Goal: Information Seeking & Learning: Learn about a topic

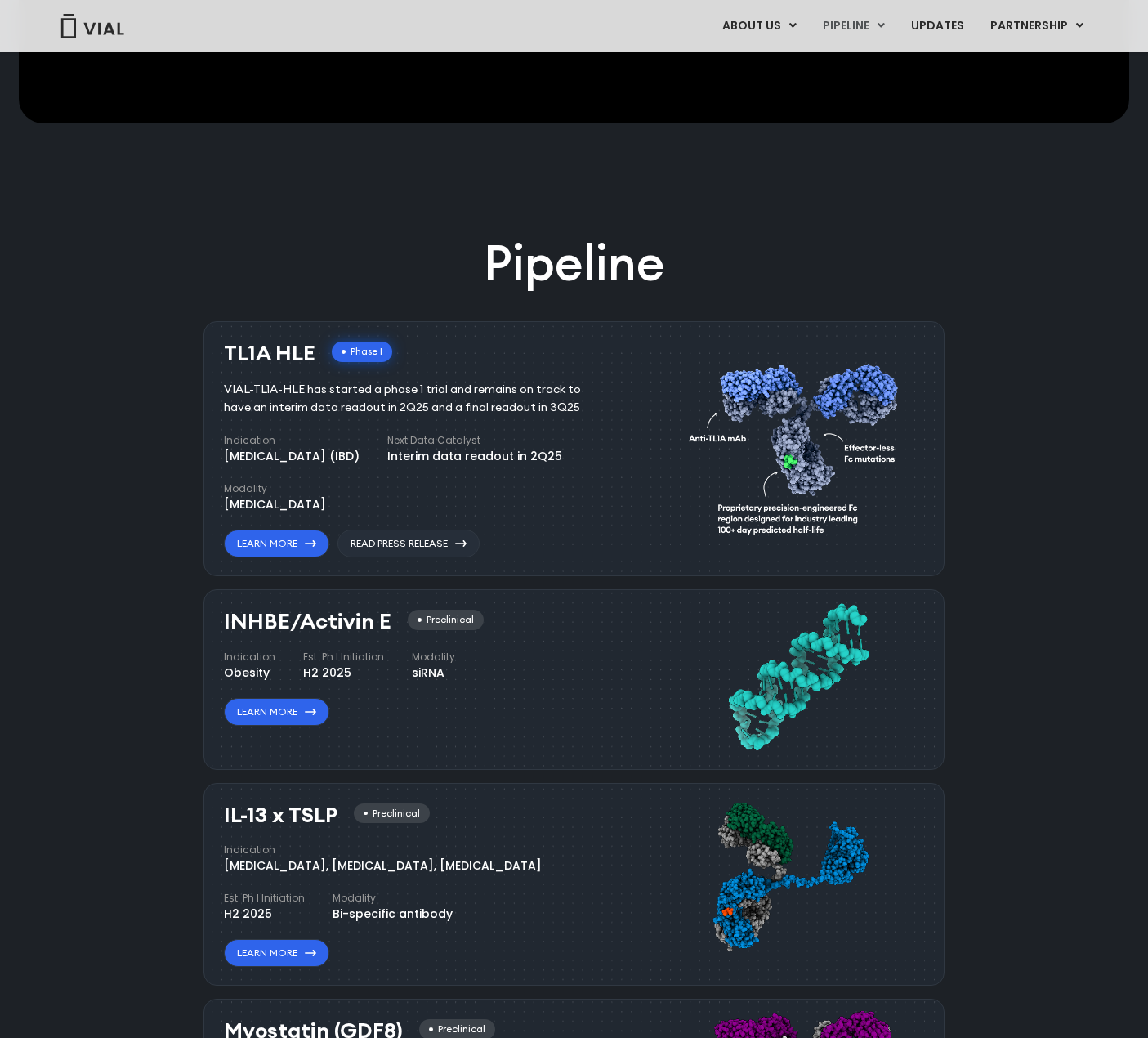
click at [522, 460] on div "Interim data readout in 2Q25" at bounding box center [475, 456] width 175 height 17
click at [422, 546] on link "Read Press Release" at bounding box center [408, 542] width 142 height 28
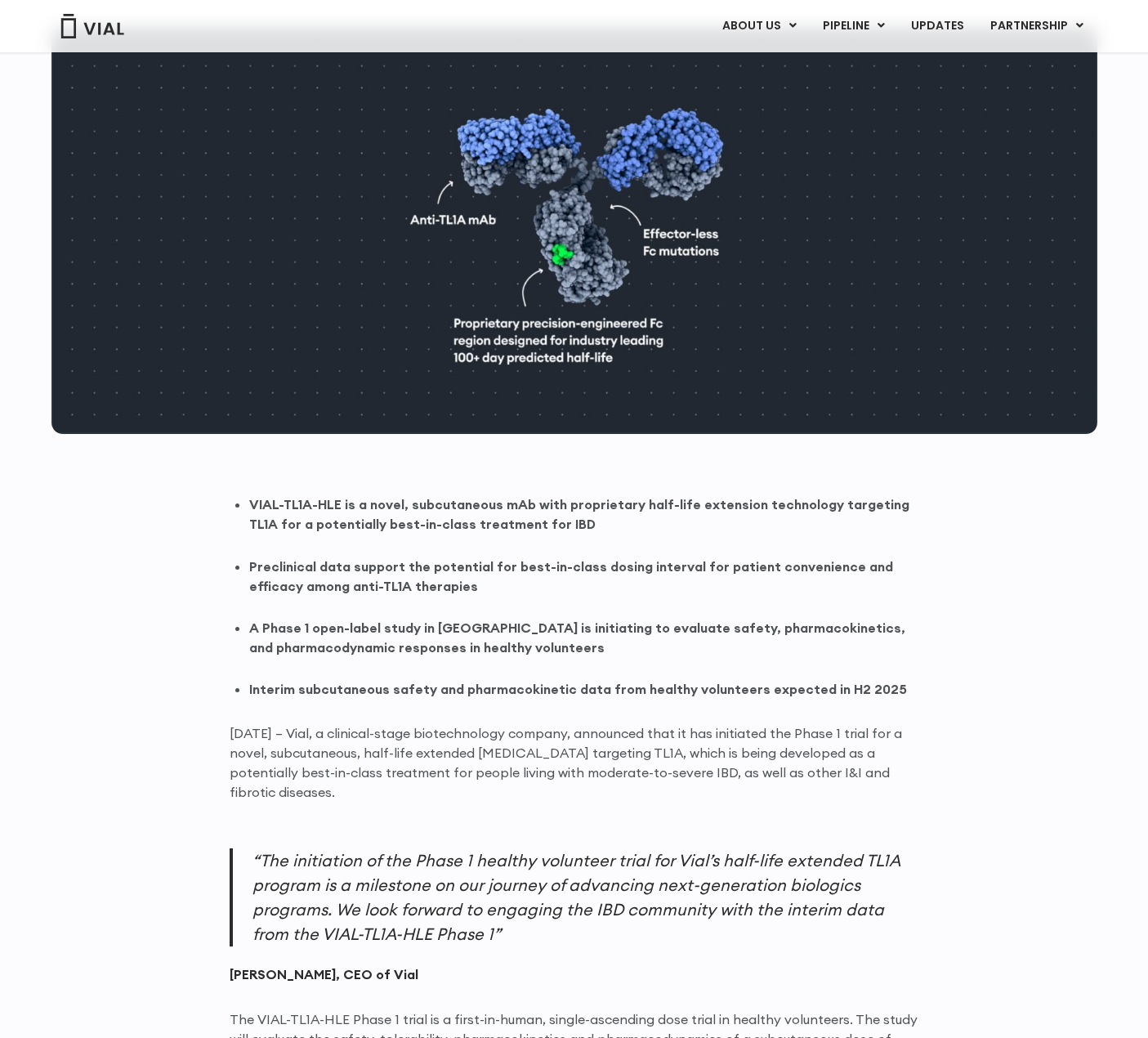
scroll to position [735, 0]
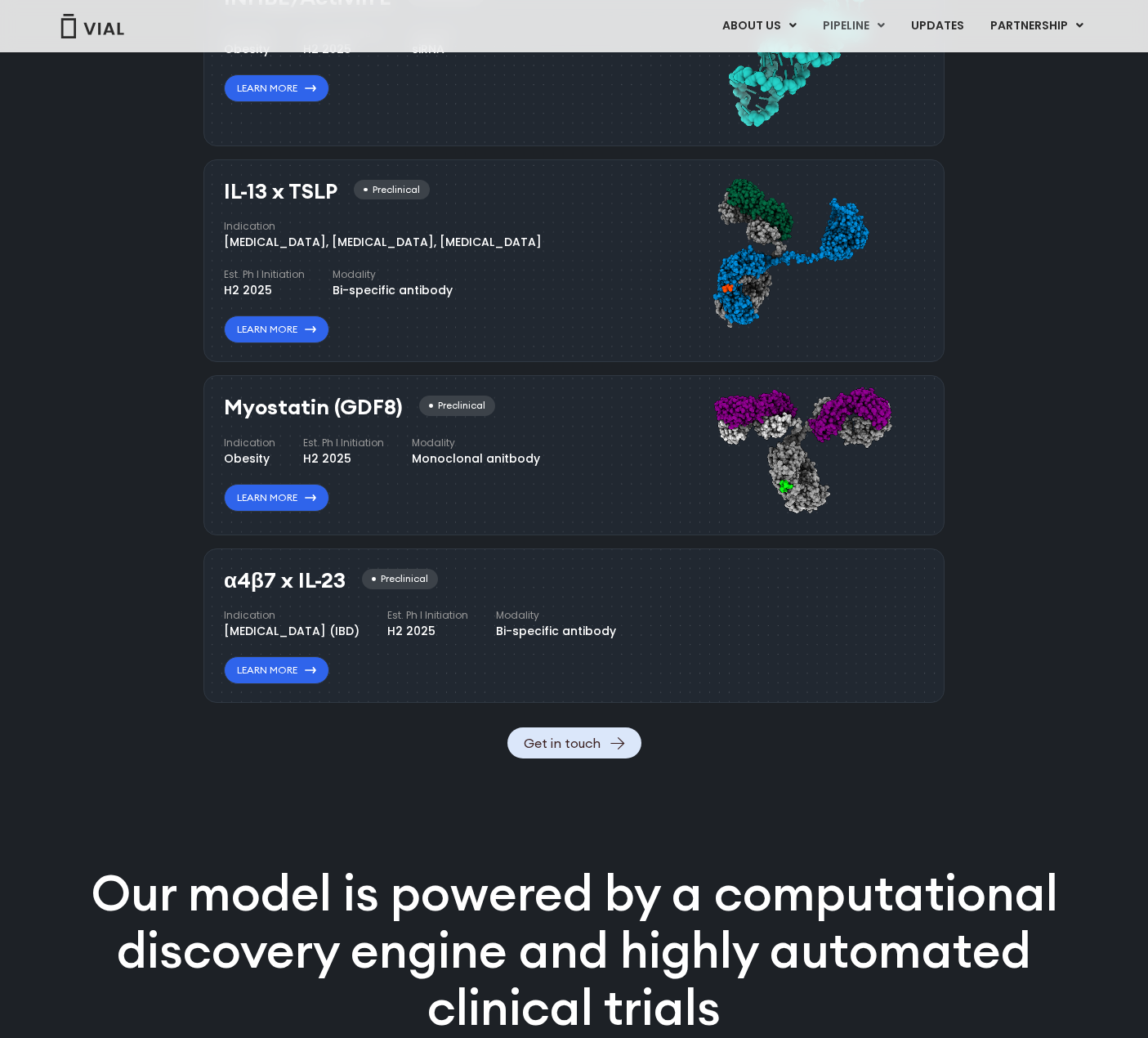
scroll to position [1062, 0]
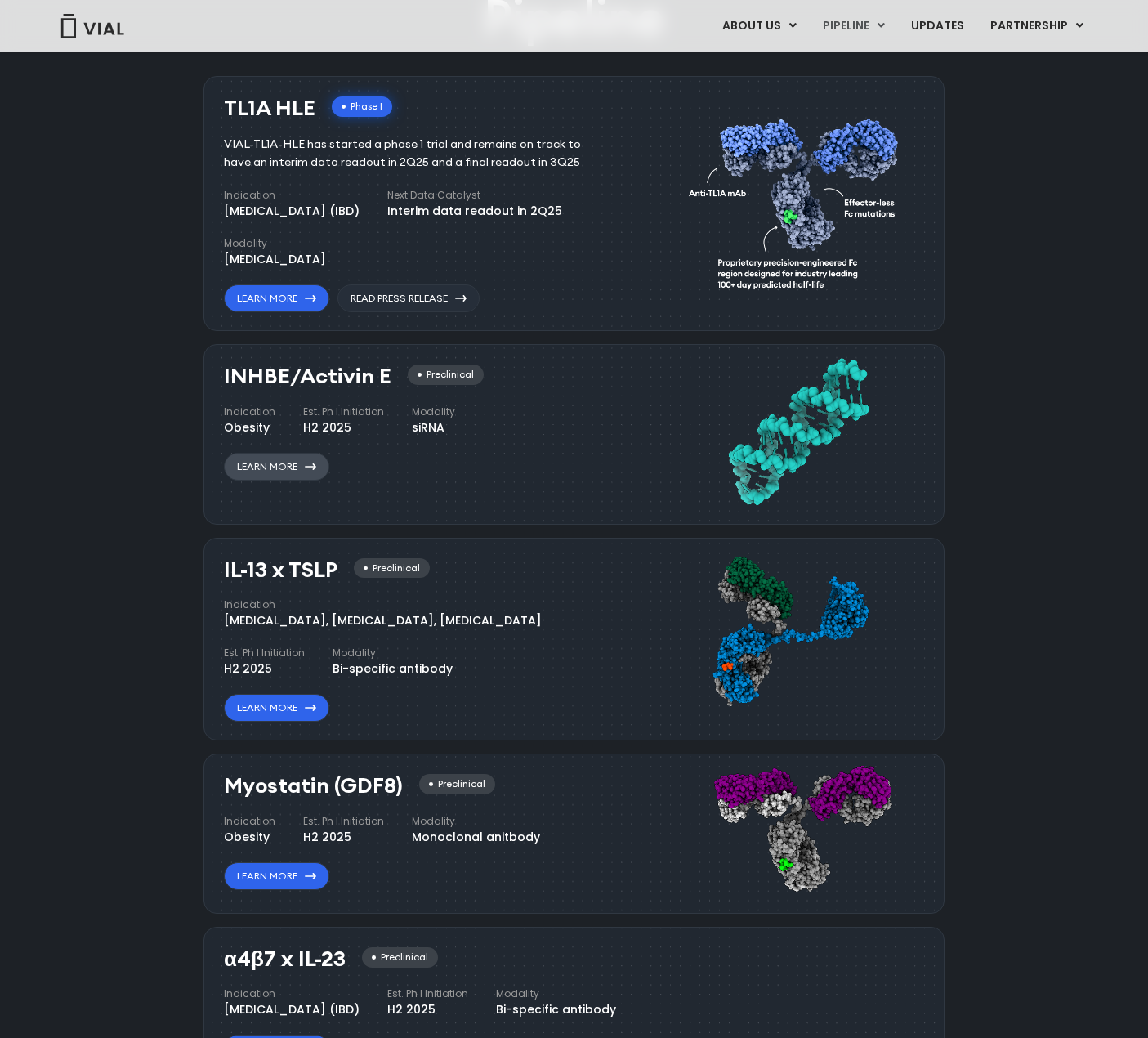
click at [292, 471] on link "Learn More" at bounding box center [276, 466] width 105 height 28
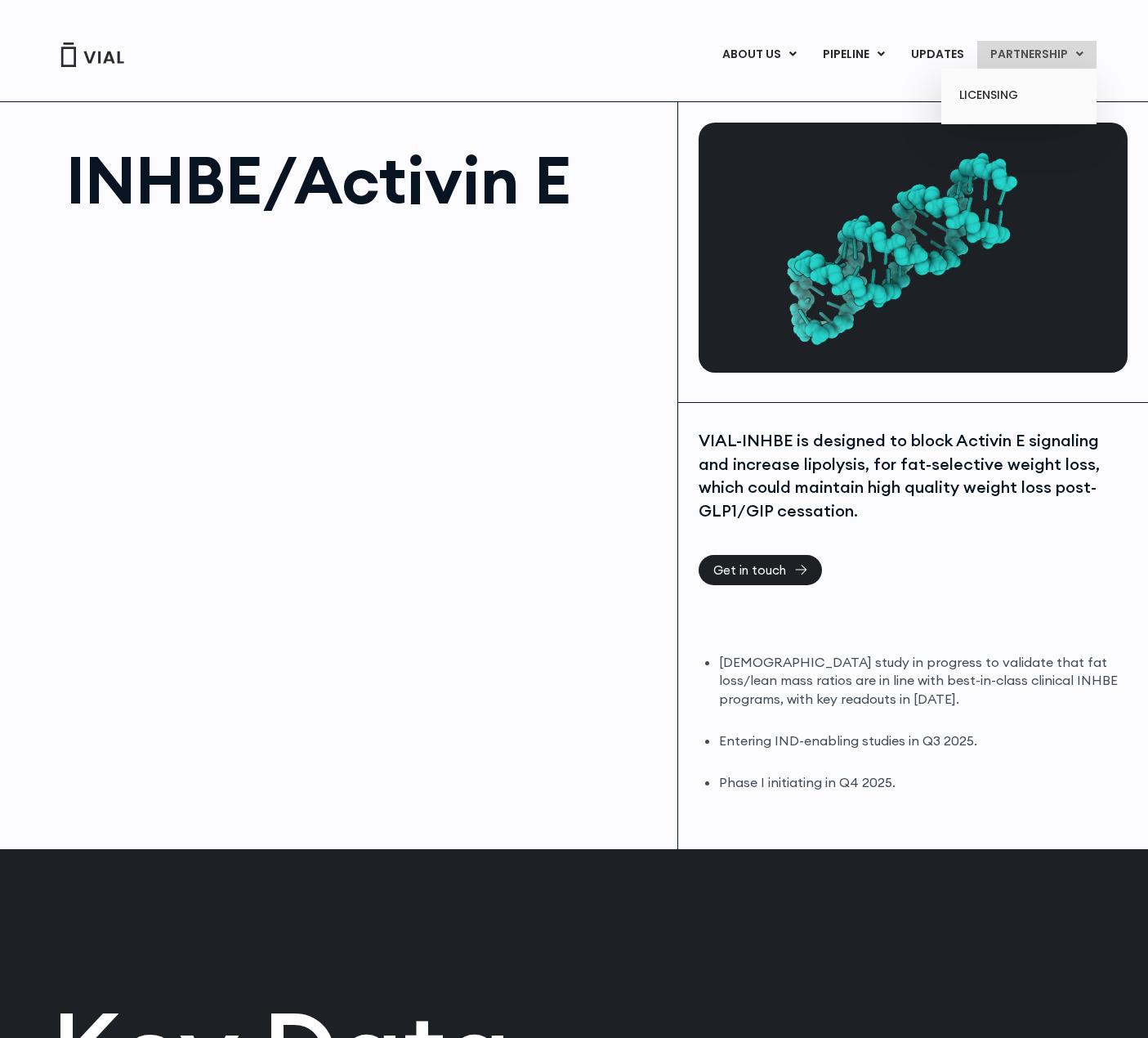
click at [1031, 49] on link "PARTNERSHIP" at bounding box center [1037, 54] width 120 height 28
click at [939, 48] on link "UPDATES" at bounding box center [937, 54] width 79 height 28
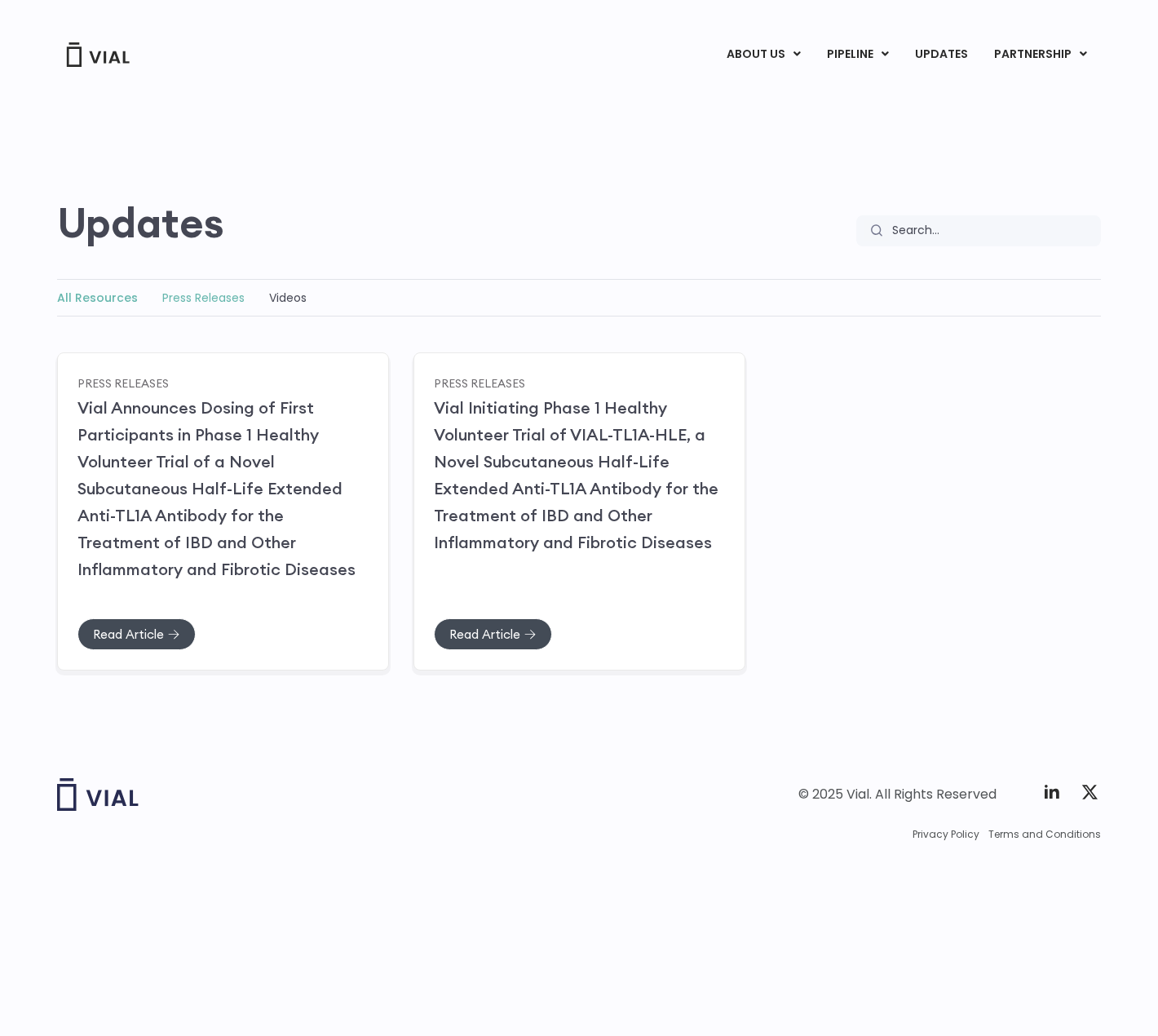
click at [190, 300] on link "Press Releases" at bounding box center [203, 297] width 82 height 16
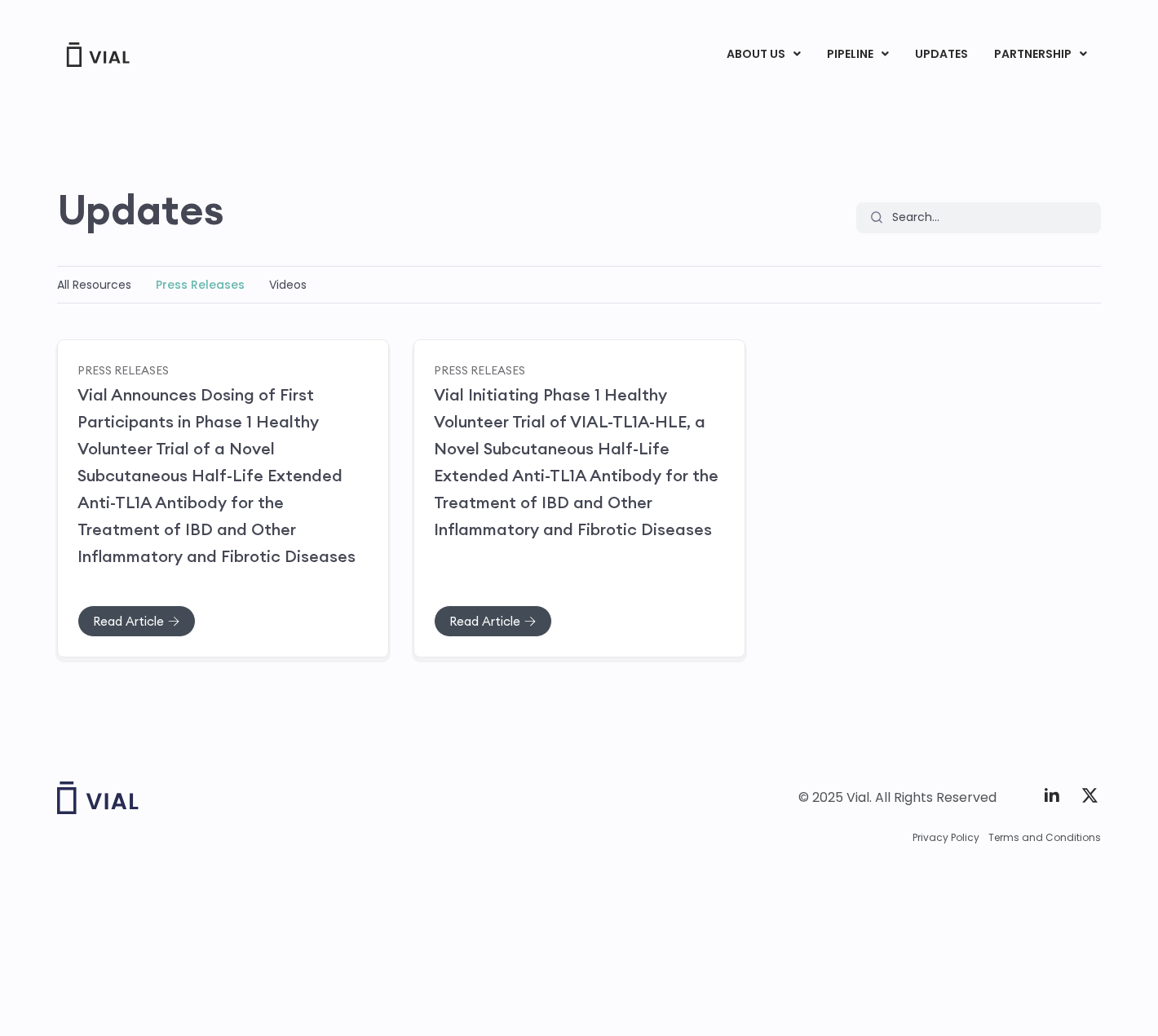
click at [197, 288] on link "Press Releases" at bounding box center [200, 284] width 89 height 16
click at [76, 288] on link "All Resources" at bounding box center [94, 284] width 74 height 16
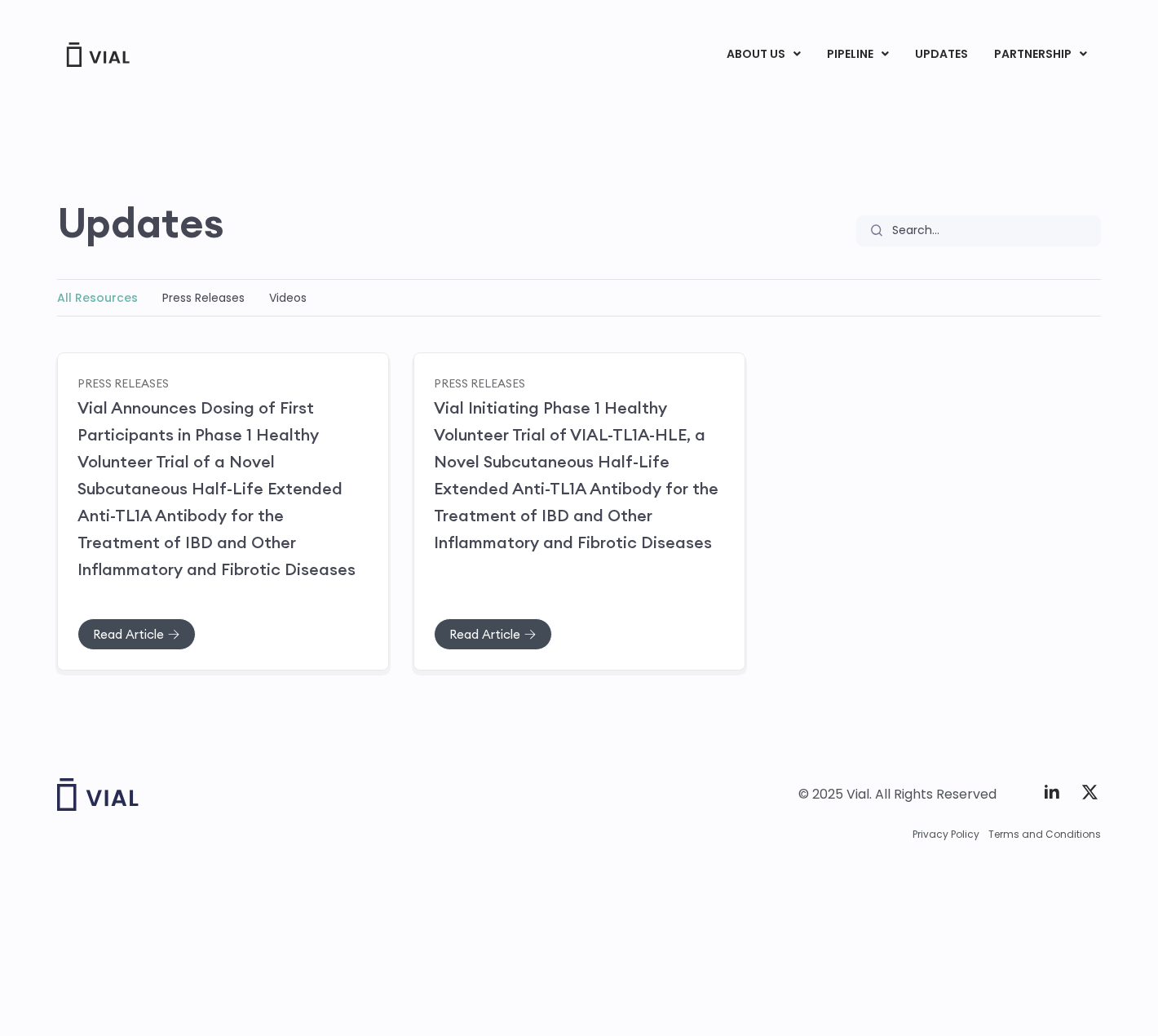
click at [173, 283] on div "All Resources Press Releases Videos" at bounding box center [578, 298] width 1043 height 38
click at [184, 294] on link "Press Releases" at bounding box center [203, 297] width 82 height 16
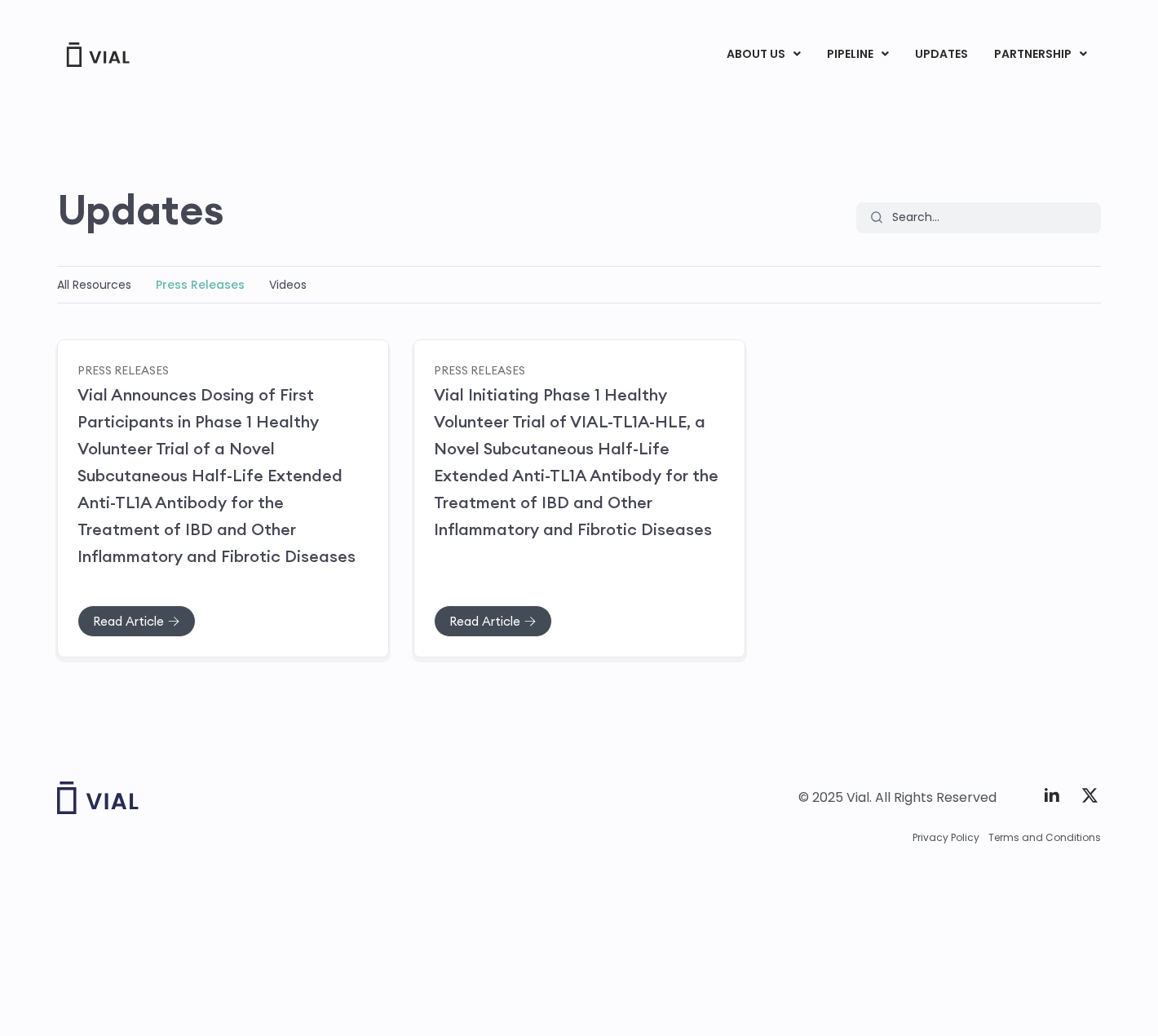
click at [83, 64] on img at bounding box center [98, 55] width 65 height 25
